Goal: Task Accomplishment & Management: Manage account settings

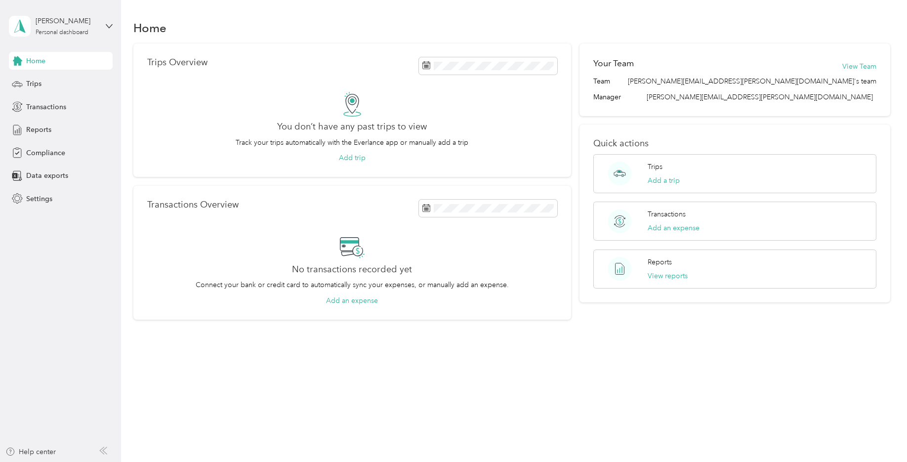
click at [358, 280] on p "Connect your bank or credit card to automatically sync your expenses, or manual…" at bounding box center [352, 284] width 313 height 10
click at [346, 249] on icon at bounding box center [352, 246] width 25 height 25
click at [24, 80] on div "Trips" at bounding box center [61, 84] width 104 height 18
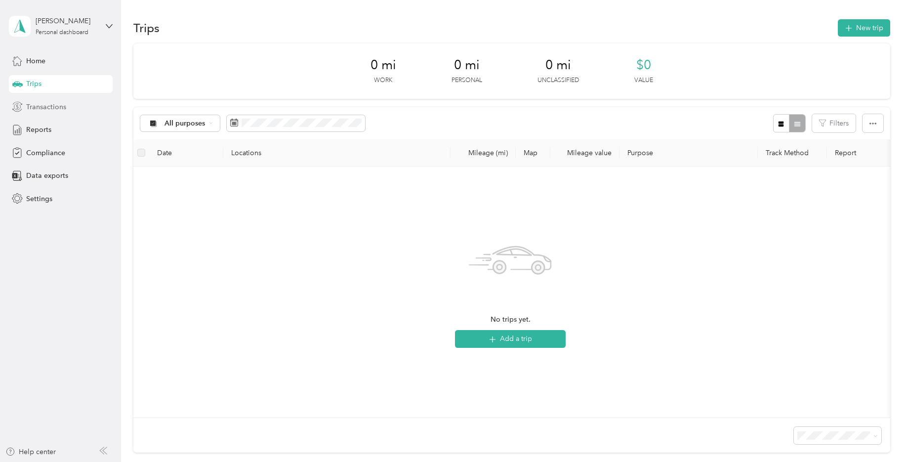
click at [39, 104] on span "Transactions" at bounding box center [46, 107] width 40 height 10
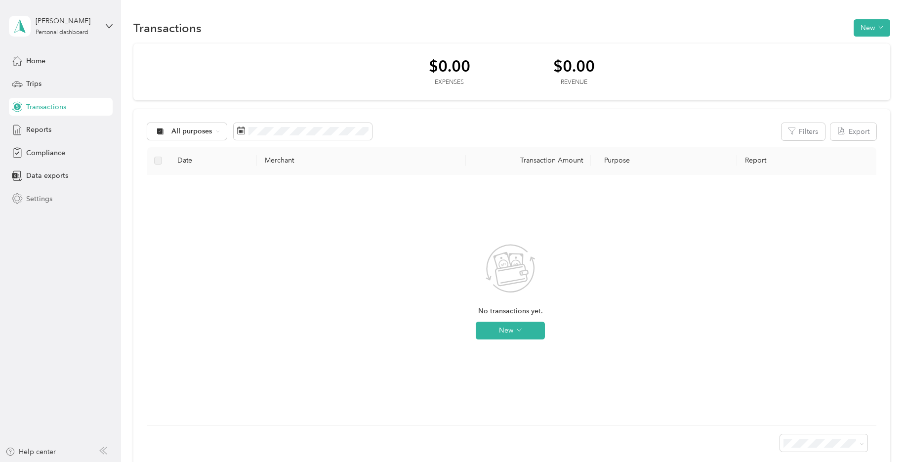
click at [43, 199] on span "Settings" at bounding box center [39, 199] width 26 height 10
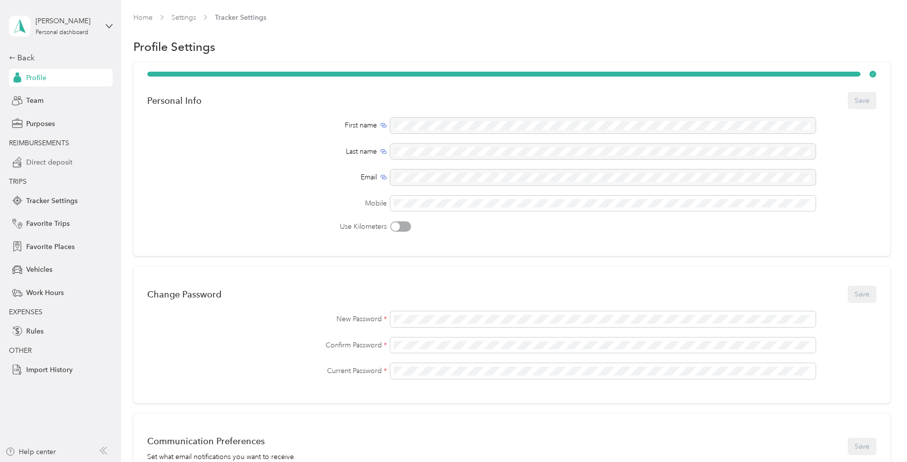
click at [43, 161] on span "Direct deposit" at bounding box center [49, 162] width 46 height 10
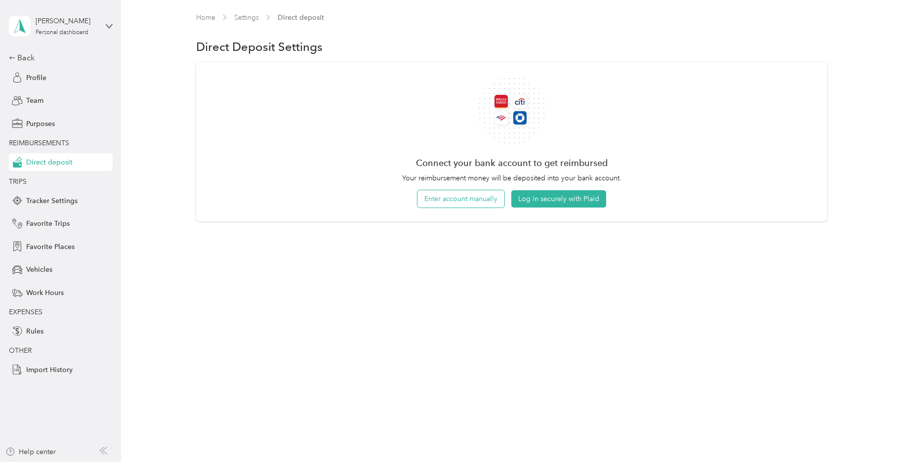
click at [452, 198] on button "Enter account manually" at bounding box center [460, 198] width 87 height 17
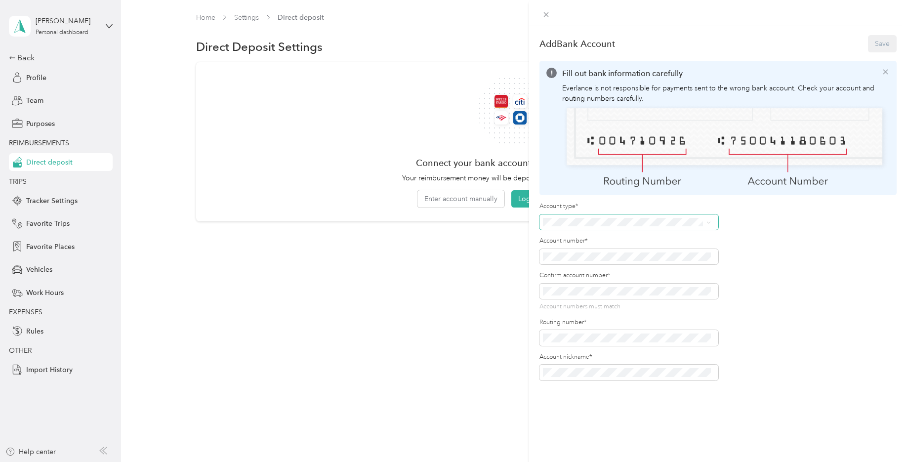
click at [552, 214] on span at bounding box center [628, 222] width 179 height 16
click at [563, 240] on li "Checking" at bounding box center [626, 237] width 175 height 17
click at [565, 283] on span at bounding box center [628, 291] width 179 height 16
click at [766, 308] on div "Account type* Account number* Confirm account number* Account numbers match Rou…" at bounding box center [717, 291] width 357 height 178
click at [874, 47] on button "Save" at bounding box center [882, 43] width 29 height 17
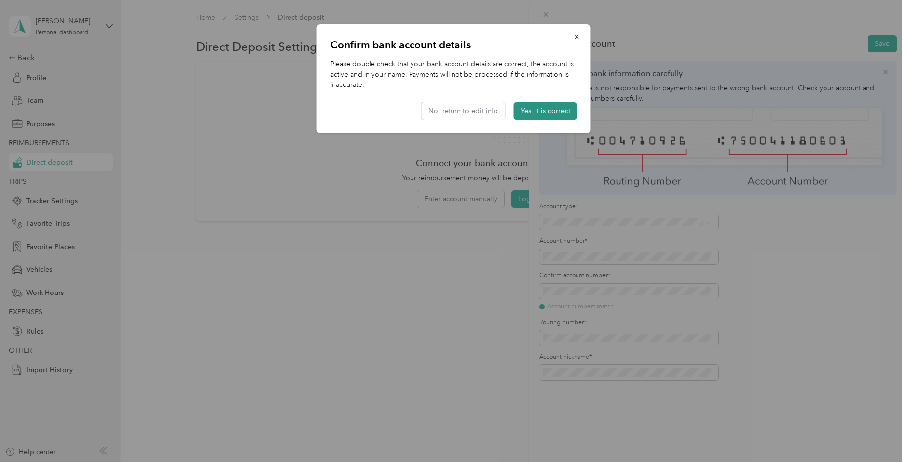
click at [554, 106] on button "Yes, it is correct" at bounding box center [545, 110] width 63 height 17
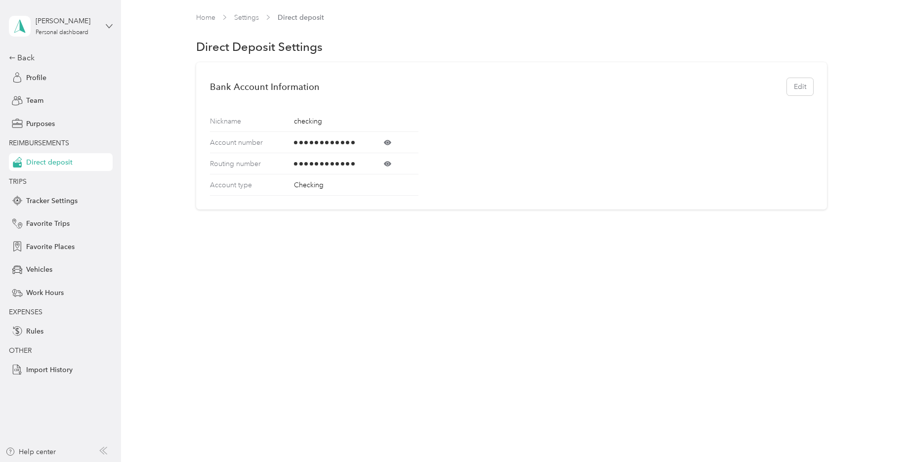
click at [108, 23] on icon at bounding box center [109, 26] width 7 height 7
click at [41, 83] on div "Log out" at bounding box center [141, 81] width 250 height 17
